Goal: Find specific page/section: Find specific page/section

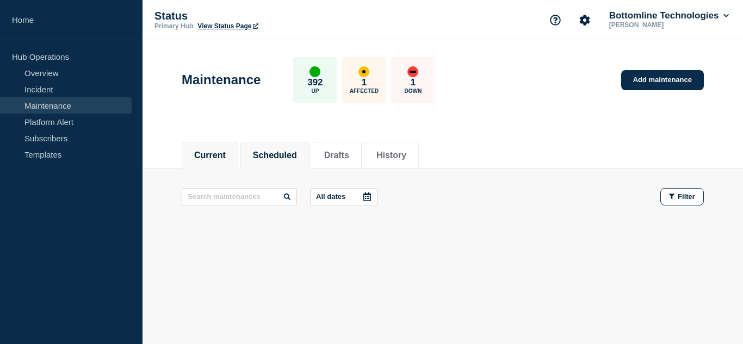
click at [285, 158] on button "Scheduled" at bounding box center [275, 156] width 44 height 10
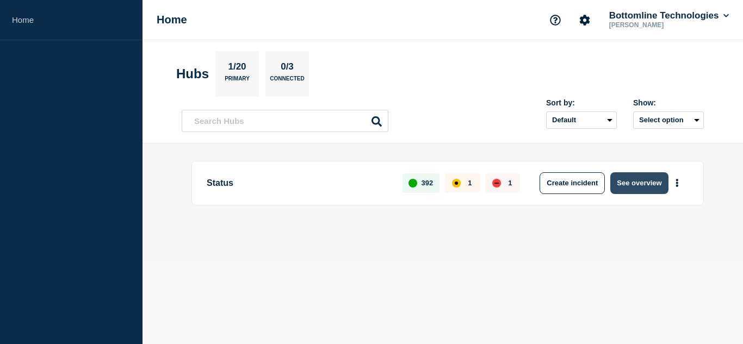
click at [650, 184] on button "See overview" at bounding box center [640, 183] width 58 height 22
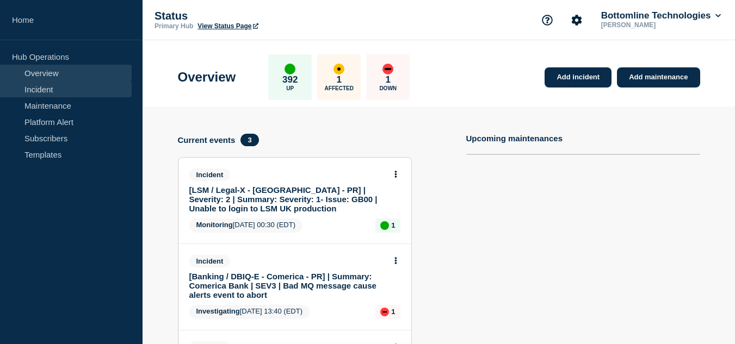
click at [91, 90] on link "Incident" at bounding box center [66, 89] width 132 height 16
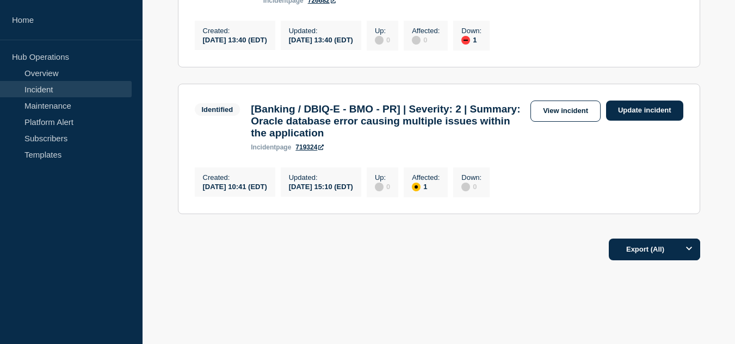
scroll to position [326, 0]
